Goal: Find specific page/section: Find specific page/section

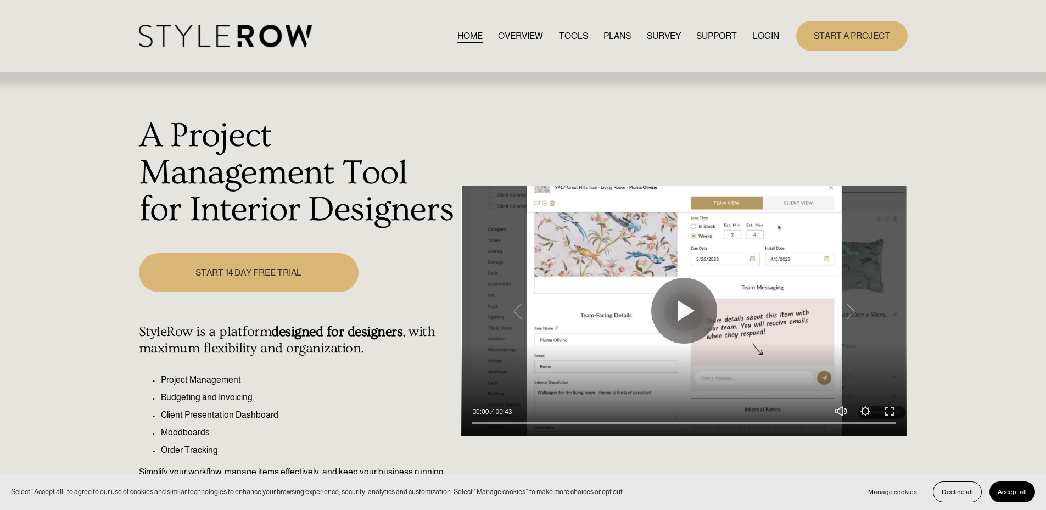
click at [768, 33] on link "LOGIN" at bounding box center [766, 36] width 26 height 15
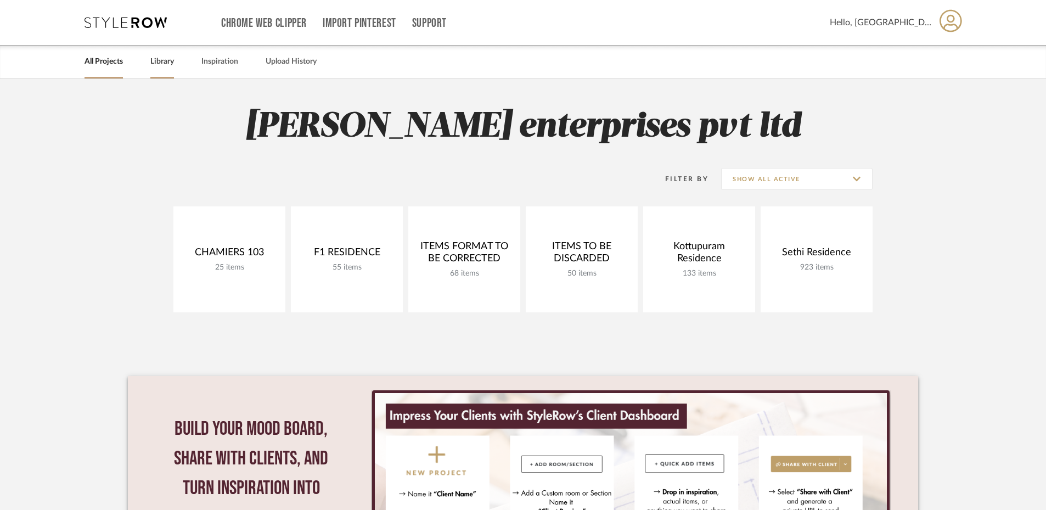
click at [167, 66] on link "Library" at bounding box center [162, 61] width 24 height 15
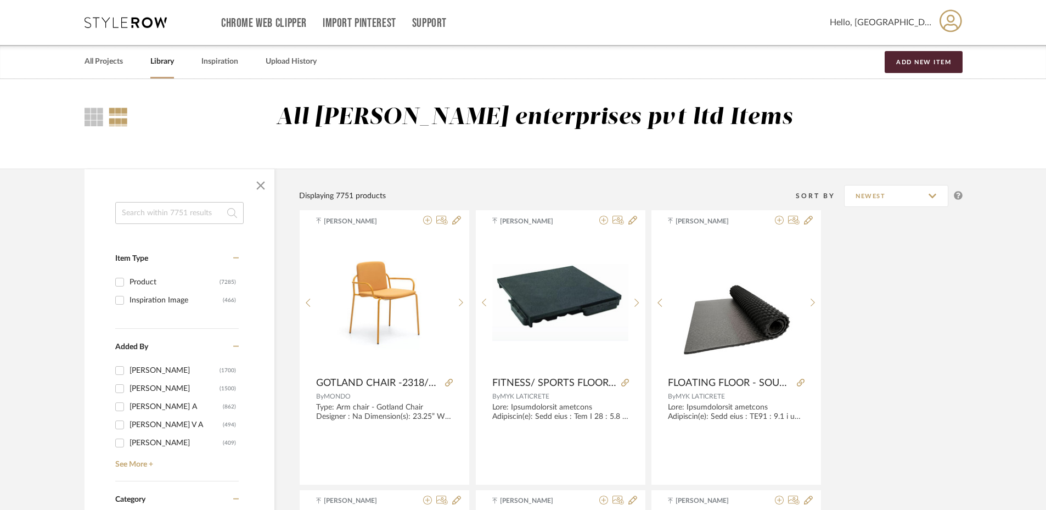
click at [159, 220] on input at bounding box center [179, 213] width 128 height 22
type input "centor"
